Goal: Find specific page/section: Find specific page/section

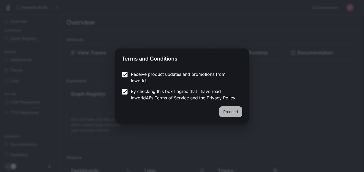
click at [239, 113] on button "Proceed" at bounding box center [230, 111] width 23 height 11
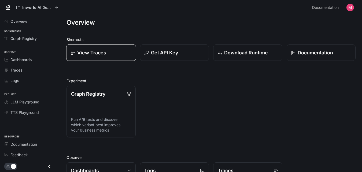
click at [125, 54] on div "View Traces" at bounding box center [101, 52] width 61 height 7
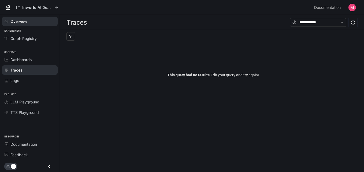
click at [33, 21] on div "Overview" at bounding box center [32, 21] width 45 height 6
